Goal: Book appointment/travel/reservation

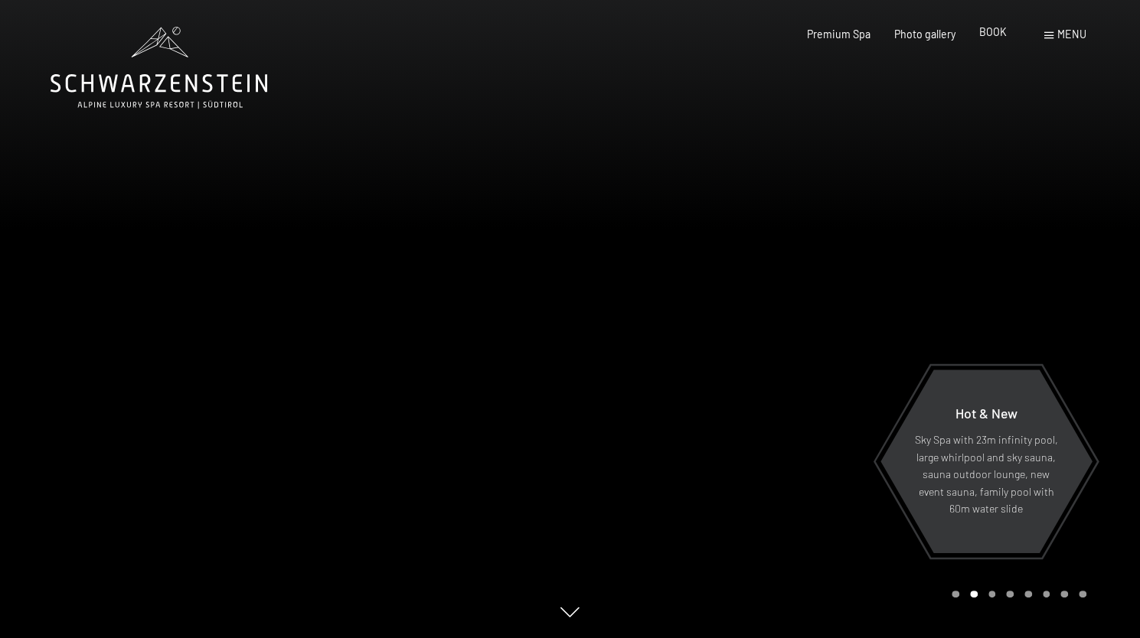
click at [1000, 33] on font "BOOK" at bounding box center [993, 31] width 28 height 13
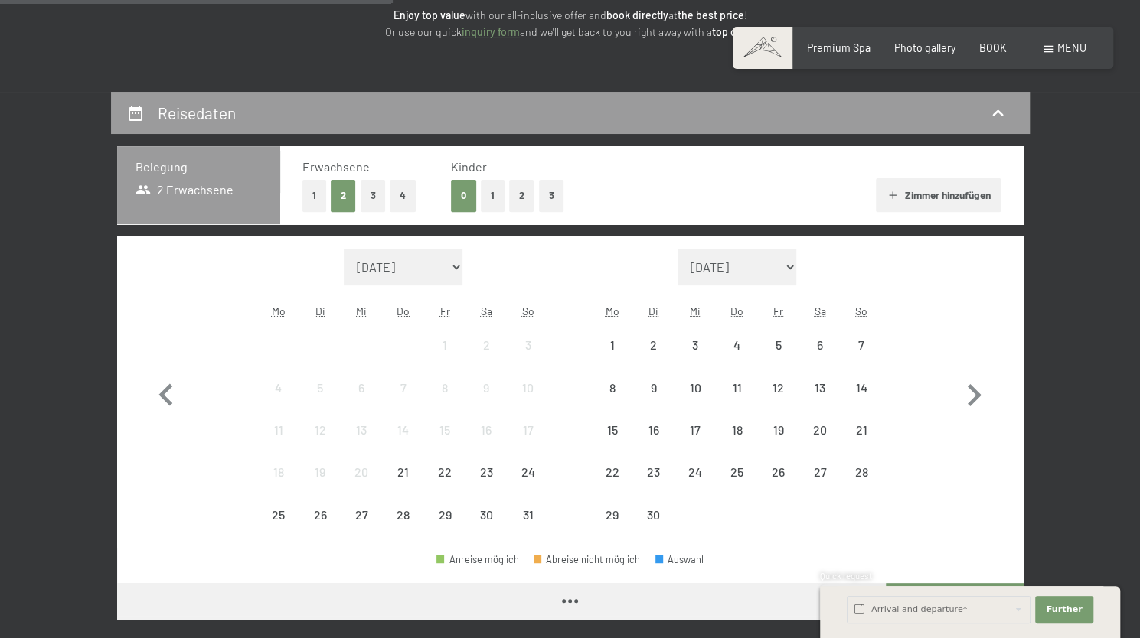
click at [265, 318] on div "Mo" at bounding box center [278, 312] width 41 height 28
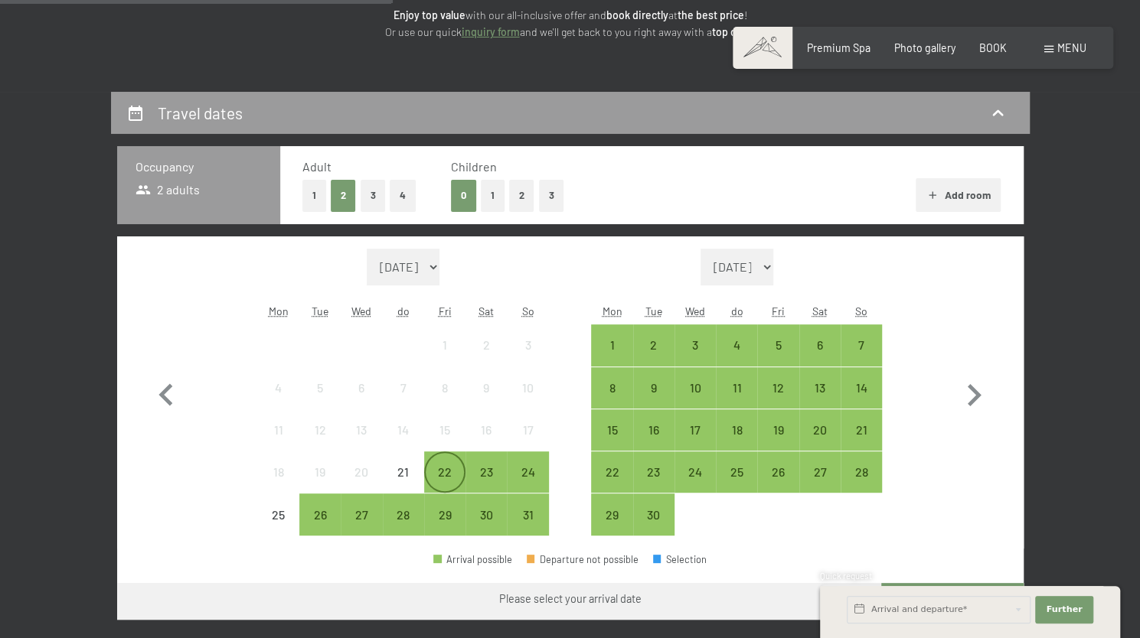
click at [452, 477] on div "22" at bounding box center [445, 485] width 38 height 38
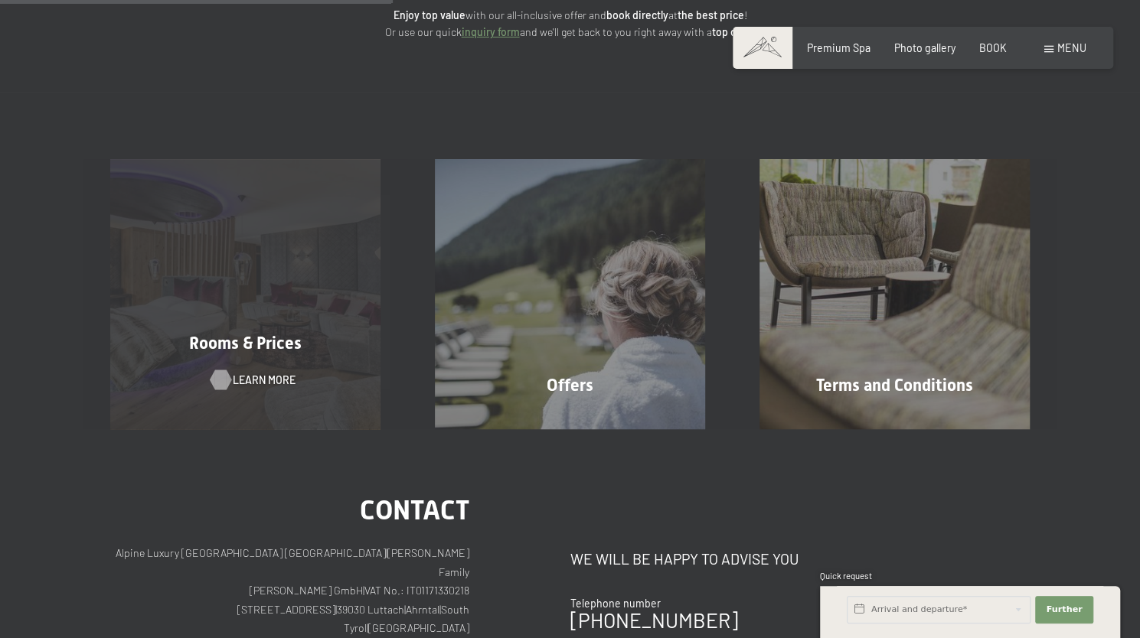
click at [273, 373] on span "Learn more" at bounding box center [264, 380] width 63 height 15
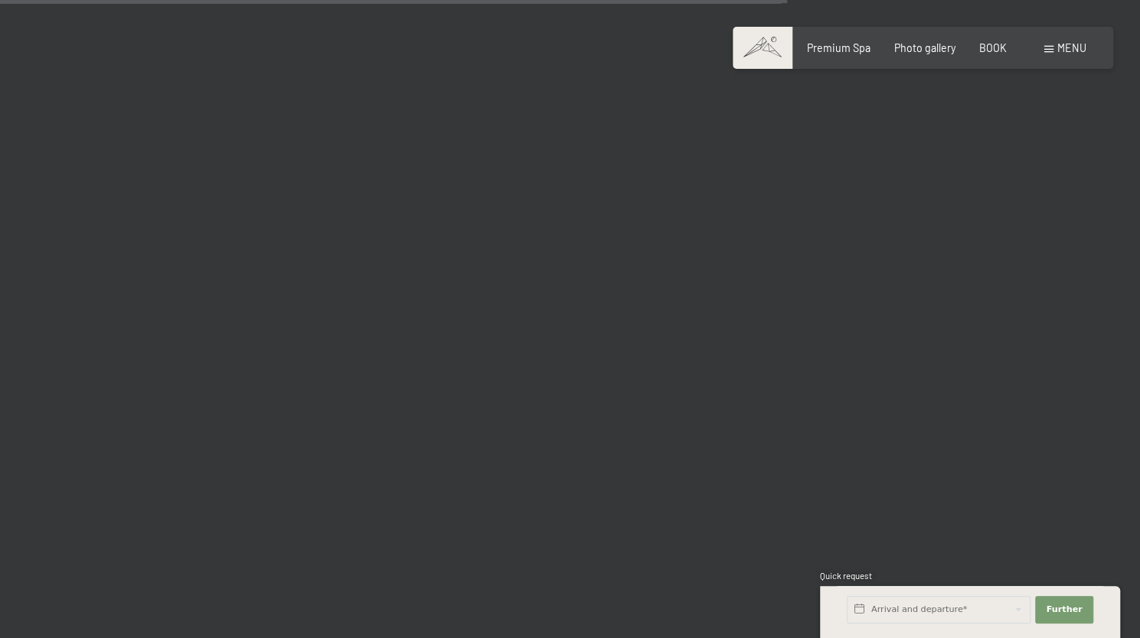
scroll to position [3292, 0]
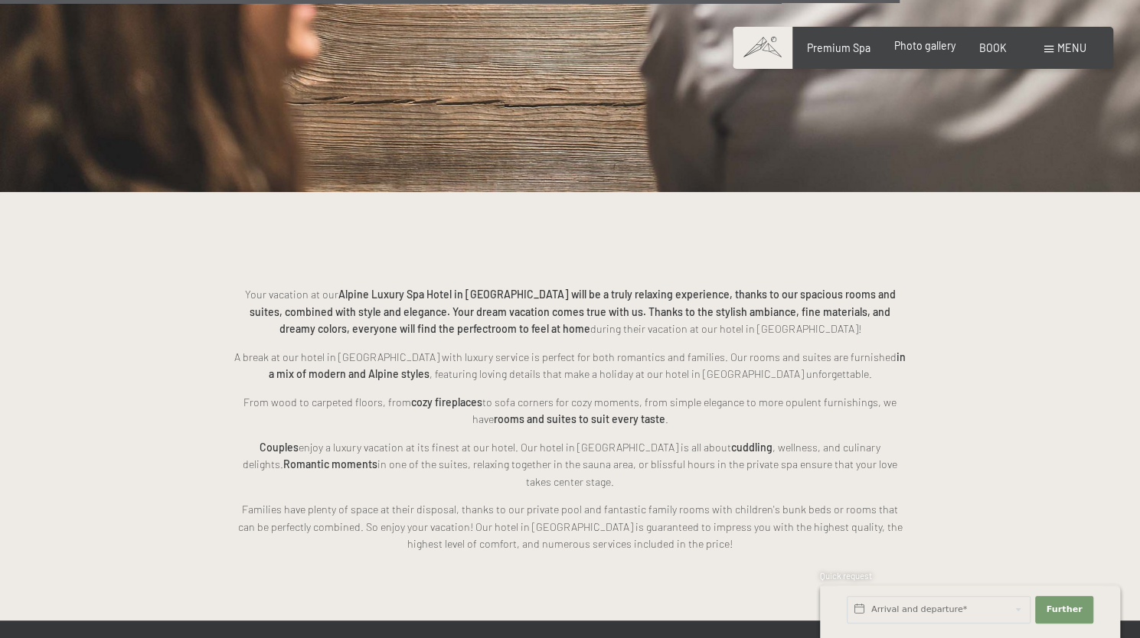
click at [928, 46] on font "Photo gallery" at bounding box center [924, 45] width 61 height 13
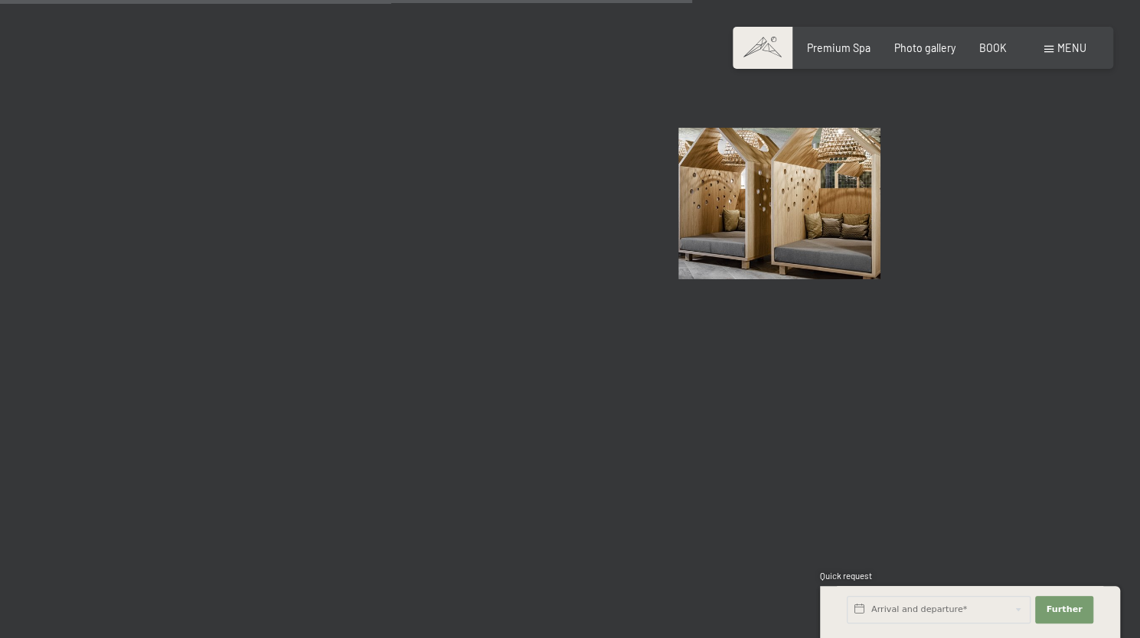
scroll to position [9799, 0]
